Goal: Task Accomplishment & Management: Manage account settings

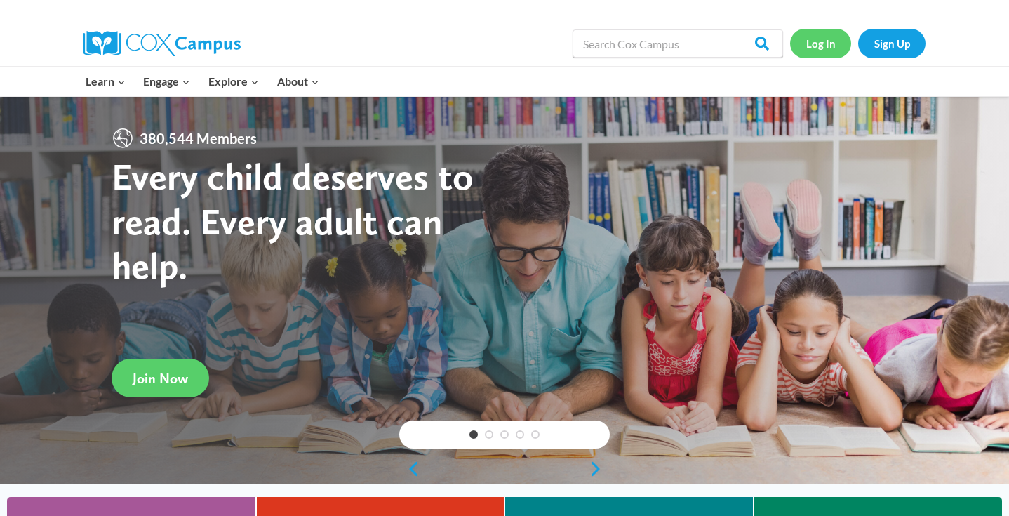
click at [825, 40] on link "Log In" at bounding box center [820, 43] width 61 height 29
click at [822, 42] on link "Log In" at bounding box center [820, 43] width 61 height 29
click at [831, 51] on link "Log In" at bounding box center [820, 43] width 61 height 29
